Goal: Obtain resource: Obtain resource

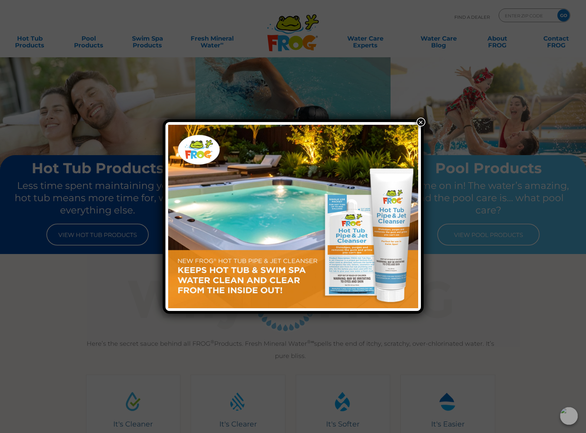
click at [420, 122] on button "×" at bounding box center [420, 122] width 9 height 9
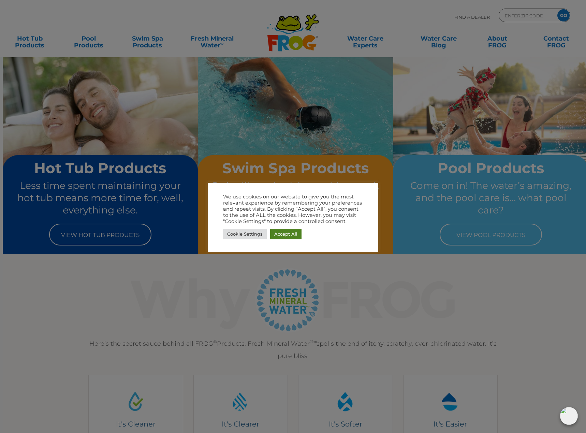
click at [301, 235] on div "Cookie Settings Accept All" at bounding box center [293, 234] width 140 height 14
click at [293, 237] on link "Accept All" at bounding box center [285, 234] width 31 height 11
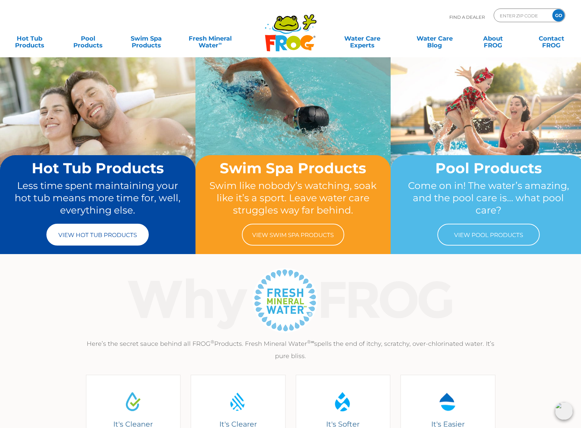
click at [96, 235] on link "View Hot Tub Products" at bounding box center [97, 235] width 102 height 22
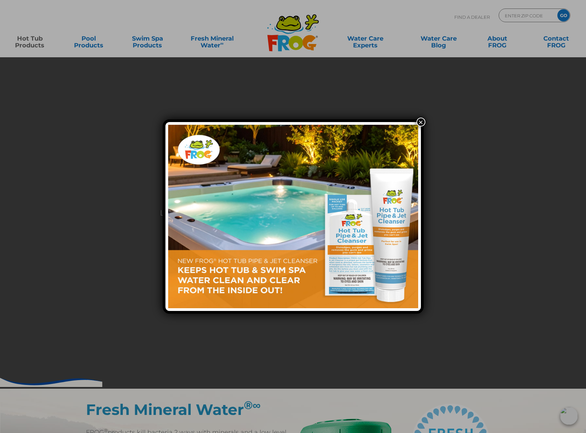
click at [421, 121] on button "×" at bounding box center [420, 122] width 9 height 9
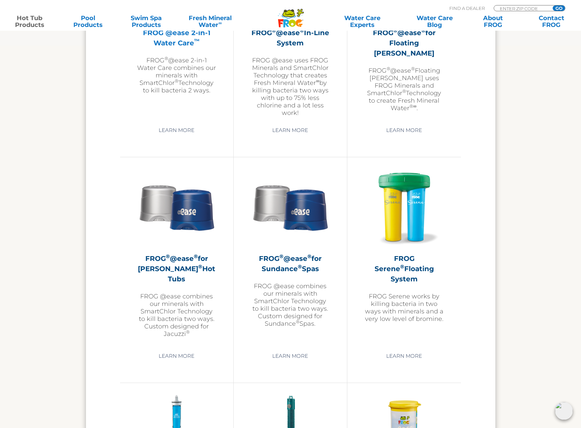
scroll to position [1091, 0]
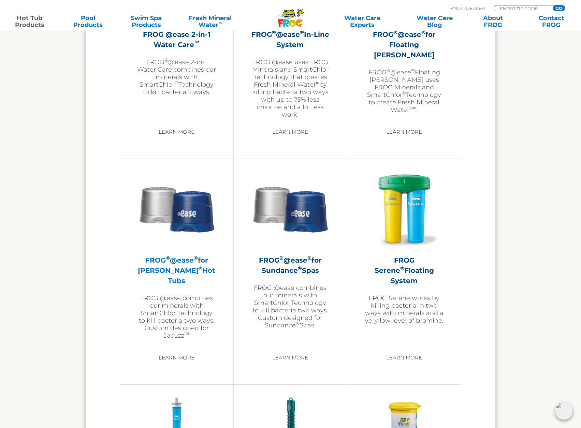
click at [196, 273] on h2 "FROG ® @ease ® for Jacuzzi ® Hot Tubs" at bounding box center [176, 270] width 79 height 31
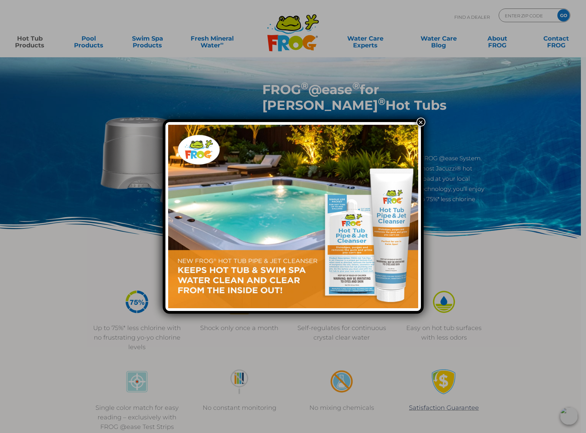
click at [422, 123] on button "×" at bounding box center [420, 122] width 9 height 9
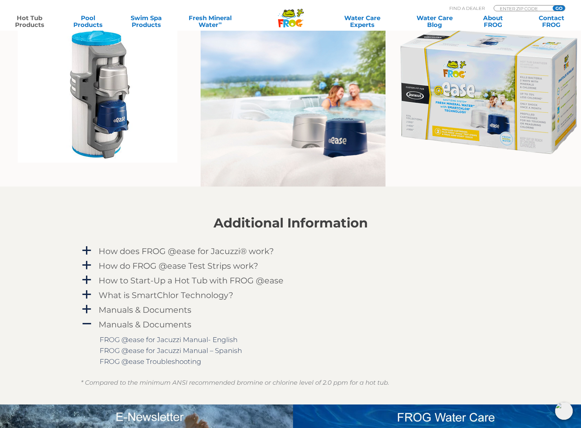
scroll to position [580, 0]
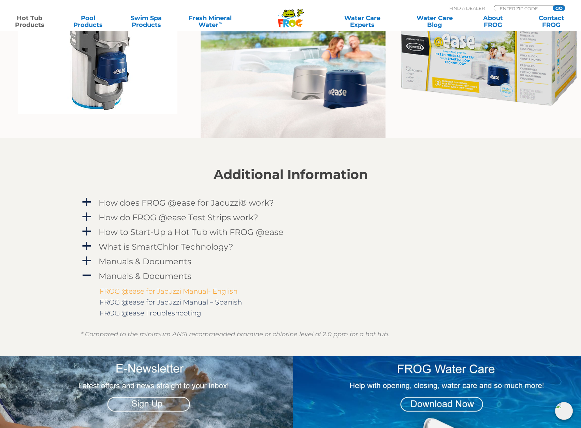
click at [166, 292] on link "FROG @ease for Jacuzzi Manual- English" at bounding box center [169, 291] width 138 height 8
